Goal: Find specific page/section: Find specific page/section

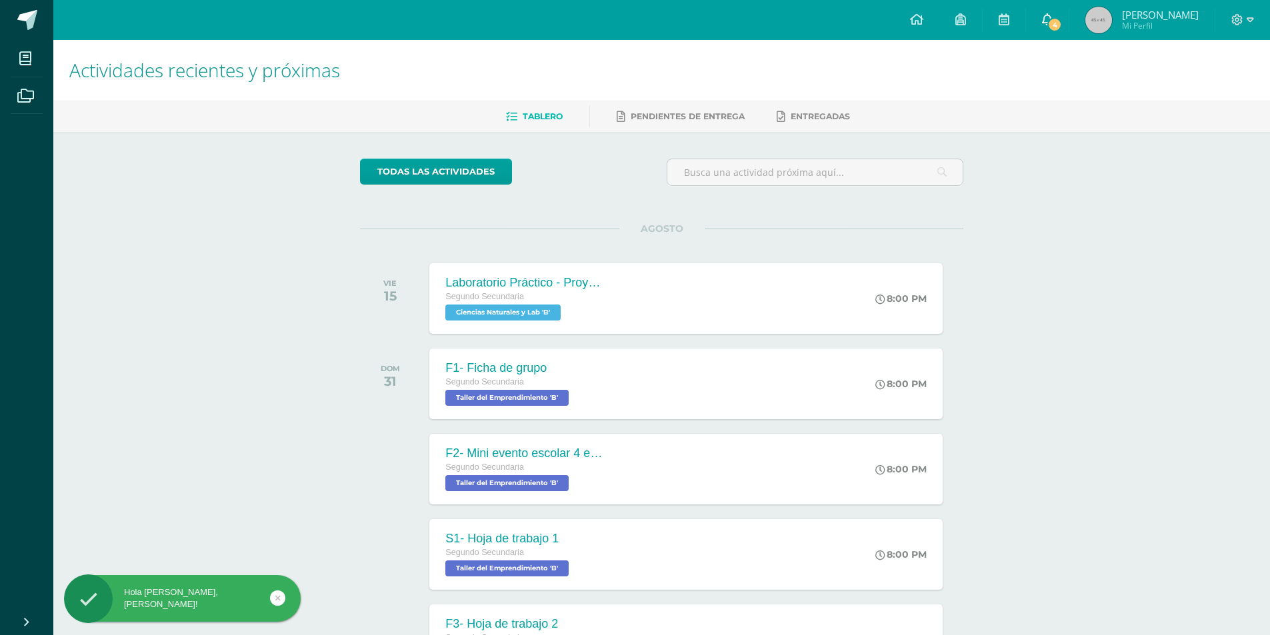
click at [1058, 25] on span "4" at bounding box center [1055, 24] width 15 height 15
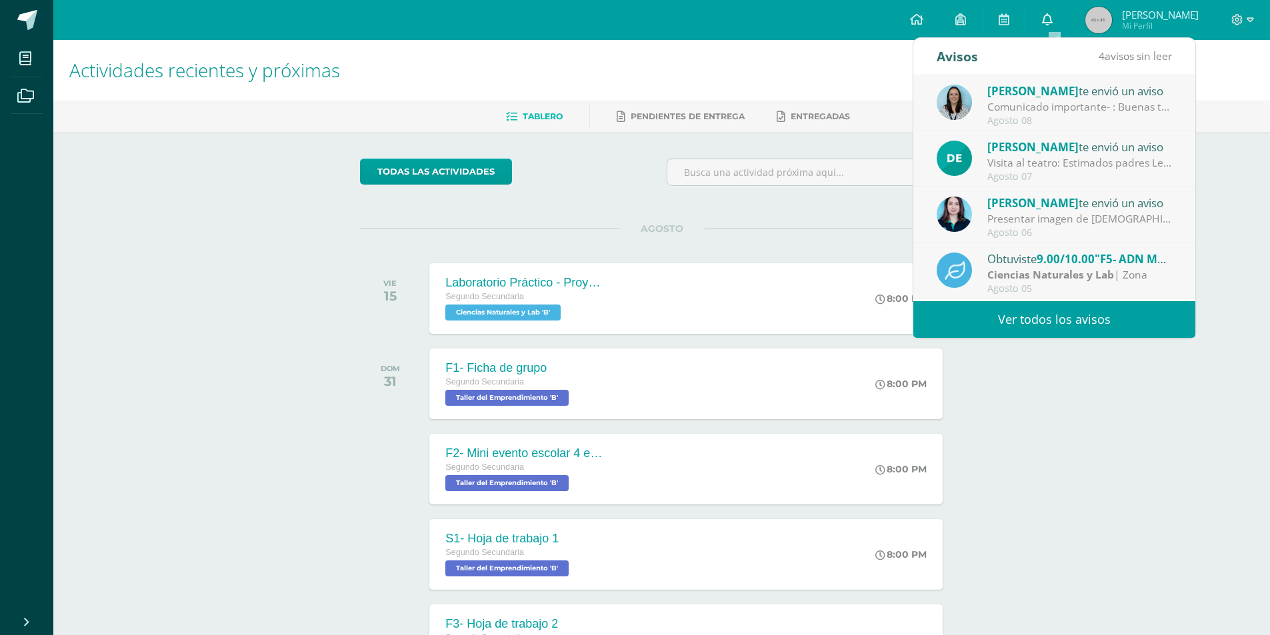
click at [1053, 25] on span at bounding box center [1047, 20] width 11 height 15
click at [1063, 25] on link "0" at bounding box center [1047, 20] width 43 height 40
click at [1060, 24] on link "0" at bounding box center [1047, 20] width 43 height 40
click at [903, 44] on h1 "Actividades recientes y próximas" at bounding box center [661, 70] width 1185 height 61
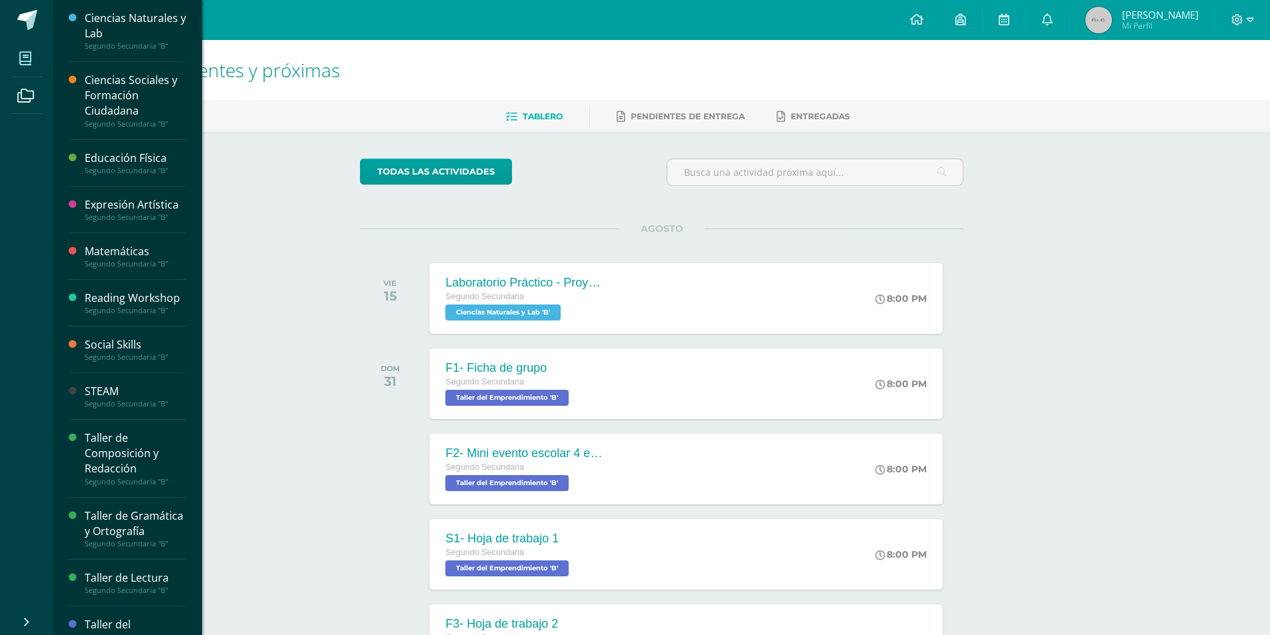
click at [20, 61] on icon at bounding box center [25, 58] width 12 height 13
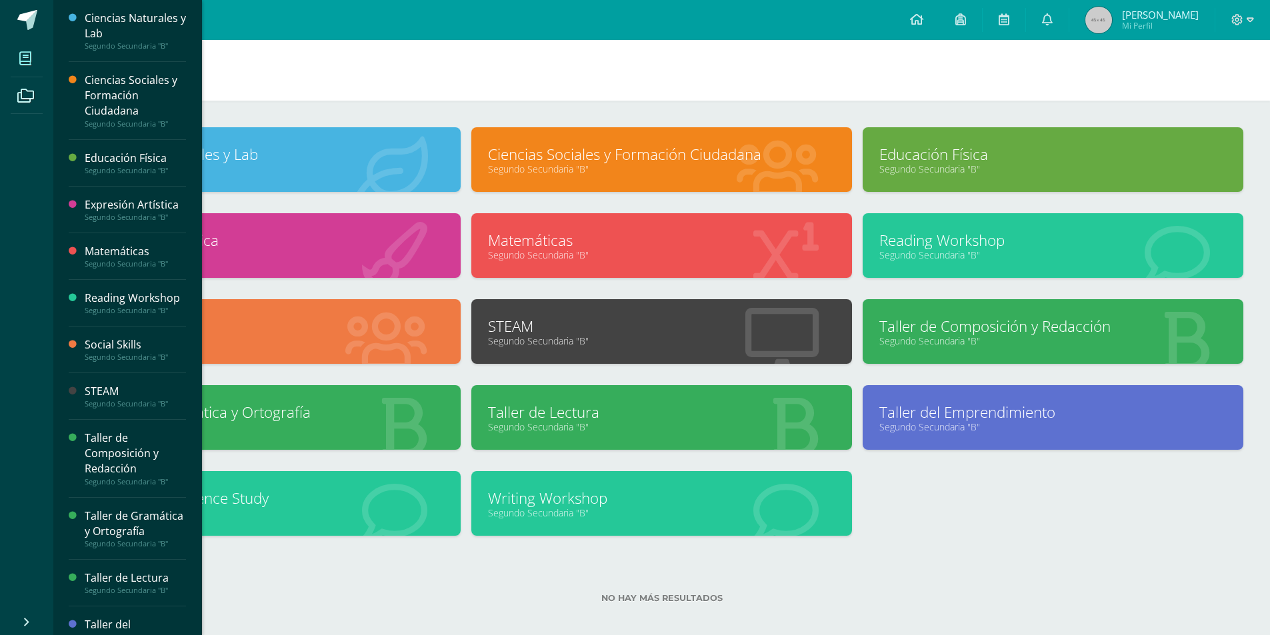
click at [1129, 25] on span "Mi Perfil" at bounding box center [1160, 25] width 77 height 11
click at [1164, 21] on span "[PERSON_NAME]" at bounding box center [1160, 14] width 77 height 13
click at [1142, 15] on span "[PERSON_NAME]" at bounding box center [1160, 14] width 77 height 13
click at [1126, 14] on span "Elder Armando Mi Perfil" at bounding box center [1142, 20] width 119 height 27
click at [1160, 21] on span "Elder Armando Mi Perfil" at bounding box center [1160, 20] width 77 height 21
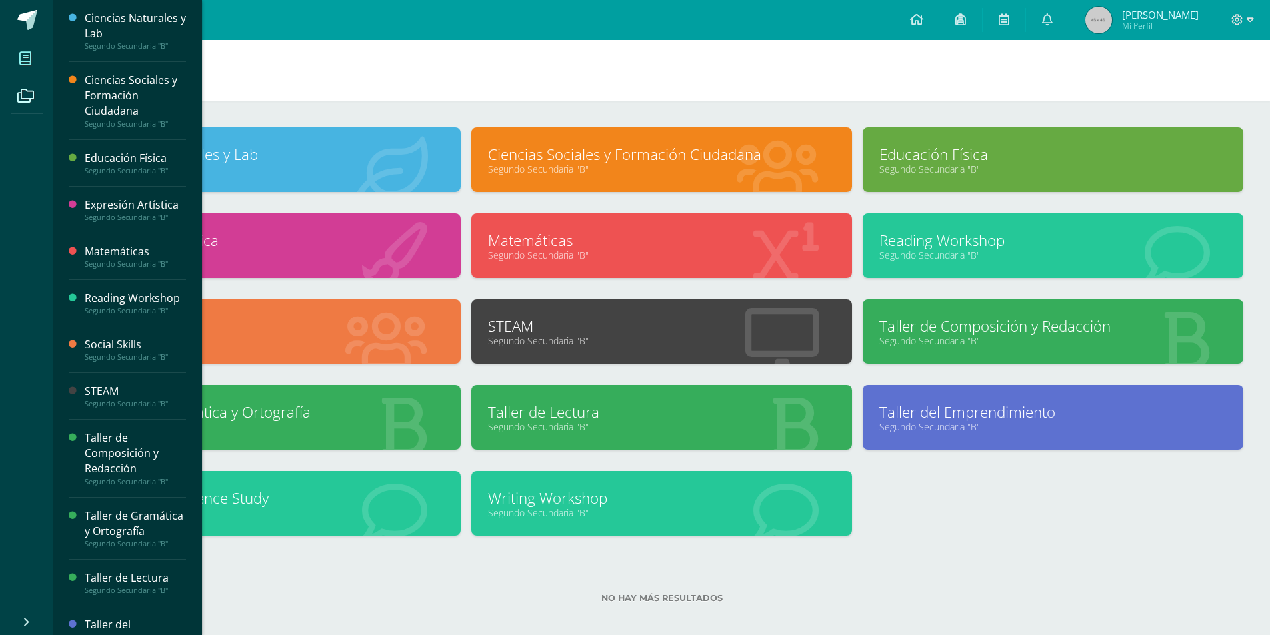
click at [1133, 20] on span "Mi Perfil" at bounding box center [1160, 25] width 77 height 11
click at [1232, 21] on icon at bounding box center [1238, 20] width 12 height 12
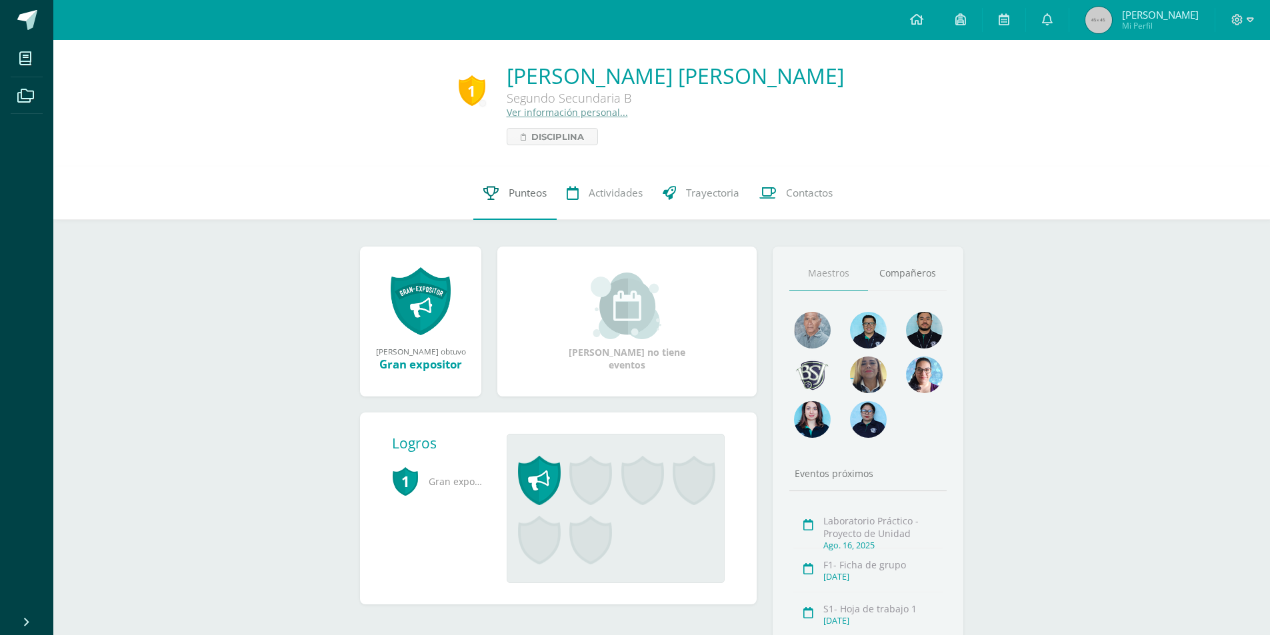
click at [545, 192] on span "Punteos" at bounding box center [528, 193] width 38 height 14
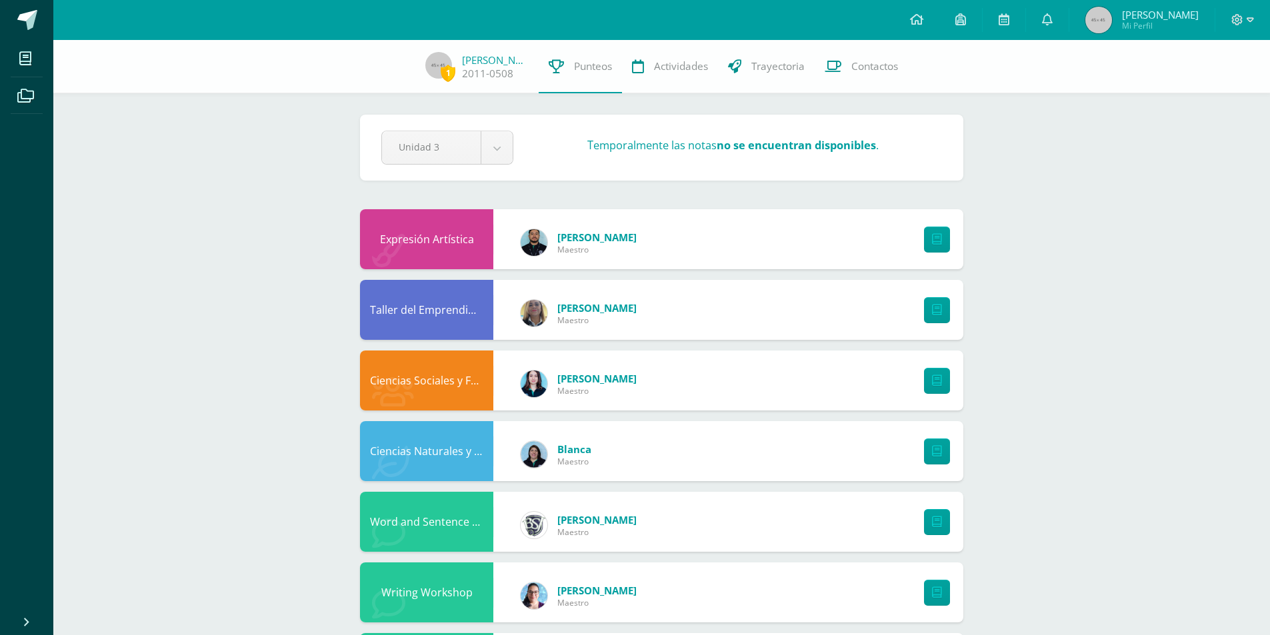
scroll to position [579, 0]
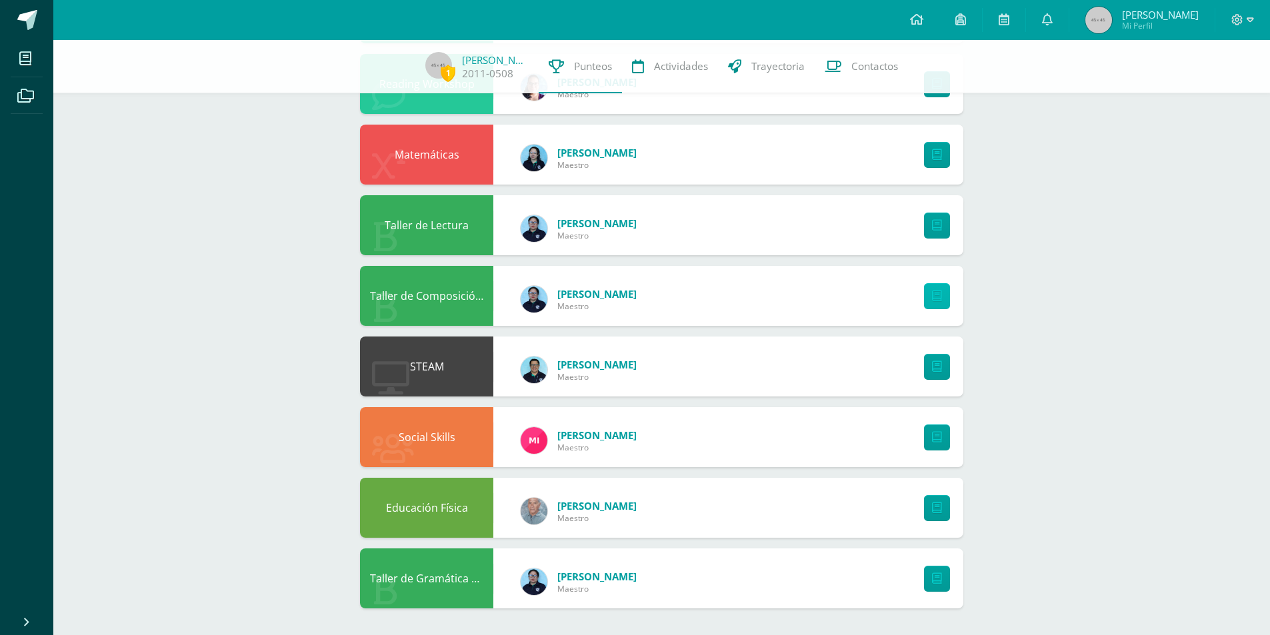
click at [939, 295] on icon at bounding box center [937, 296] width 10 height 11
drag, startPoint x: 563, startPoint y: 357, endPoint x: 703, endPoint y: 381, distance: 142.2
click at [589, 362] on div "Estuardo Gutierrez Maestro" at bounding box center [578, 370] width 143 height 60
drag, startPoint x: 729, startPoint y: 386, endPoint x: 693, endPoint y: 385, distance: 36.0
click at [727, 387] on div "STEAM Estuardo Gutierrez Maestro" at bounding box center [661, 367] width 603 height 60
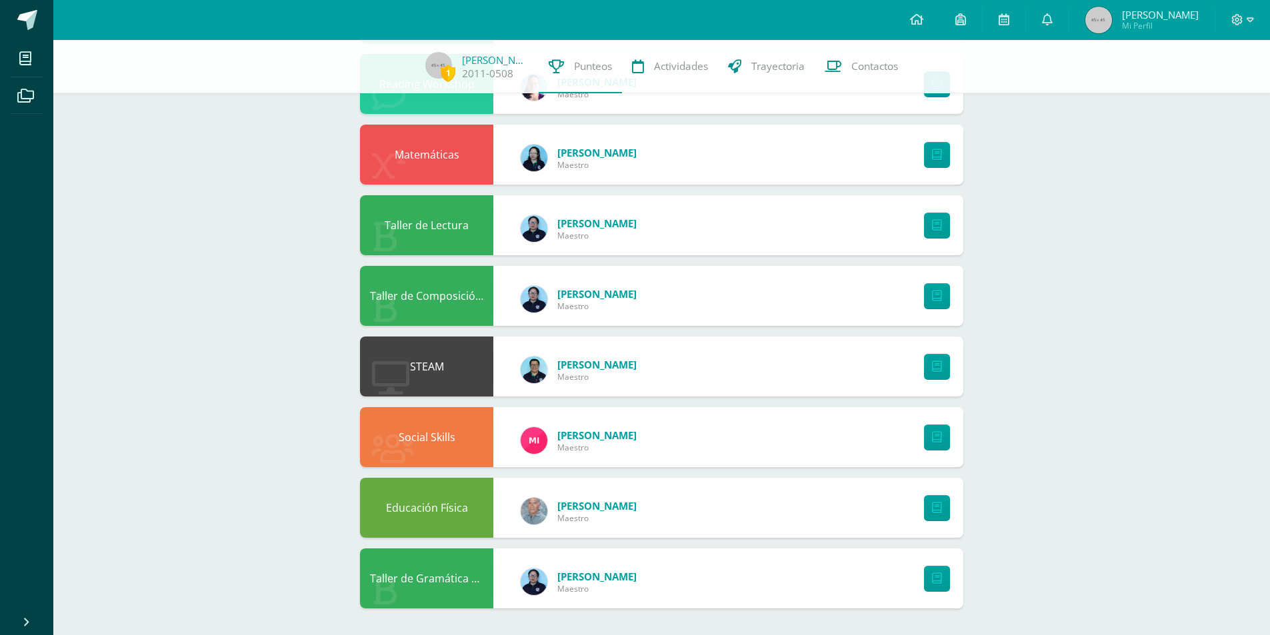
drag, startPoint x: 683, startPoint y: 385, endPoint x: 685, endPoint y: 376, distance: 9.5
click at [670, 380] on div "STEAM Estuardo Gutierrez Maestro" at bounding box center [661, 367] width 603 height 60
drag, startPoint x: 685, startPoint y: 375, endPoint x: 668, endPoint y: 374, distance: 17.4
click at [679, 374] on div "STEAM Estuardo Gutierrez Maestro" at bounding box center [661, 367] width 603 height 60
drag, startPoint x: 738, startPoint y: 370, endPoint x: 843, endPoint y: 384, distance: 105.6
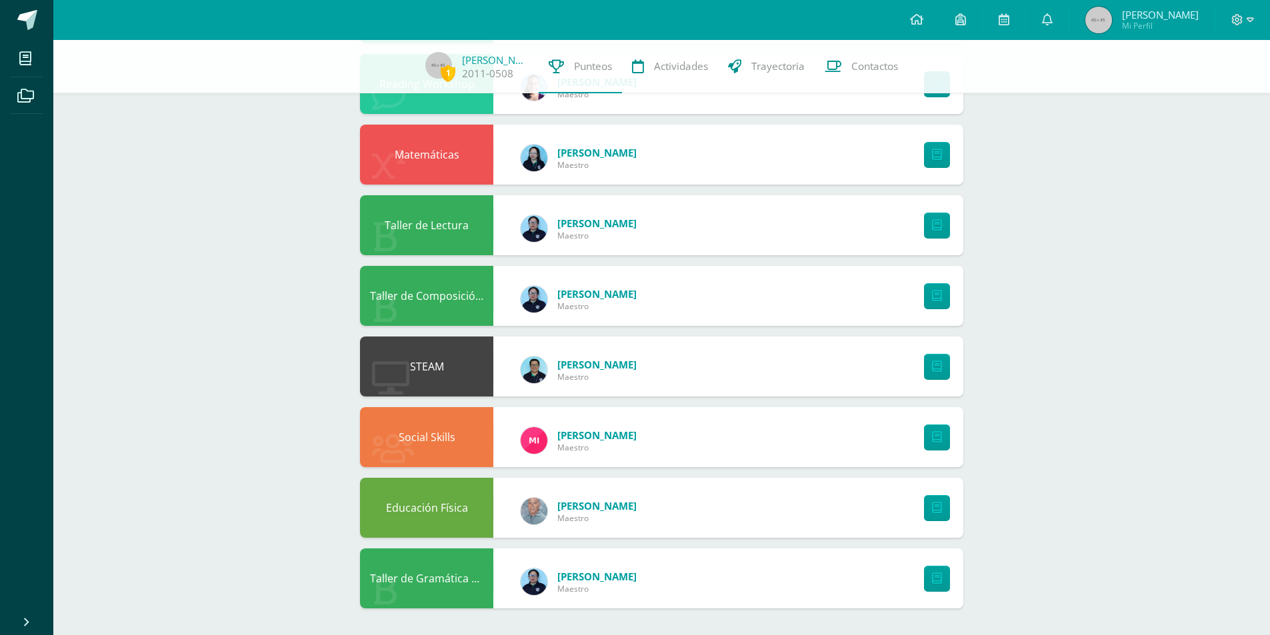
click at [747, 370] on div "STEAM Estuardo Gutierrez Maestro" at bounding box center [661, 367] width 603 height 60
click at [857, 387] on div "STEAM Estuardo Gutierrez Maestro" at bounding box center [661, 367] width 603 height 60
drag, startPoint x: 908, startPoint y: 369, endPoint x: 925, endPoint y: 367, distance: 16.9
click at [922, 368] on div at bounding box center [933, 367] width 59 height 60
click at [927, 366] on link at bounding box center [937, 367] width 26 height 26
